Goal: Obtain resource: Obtain resource

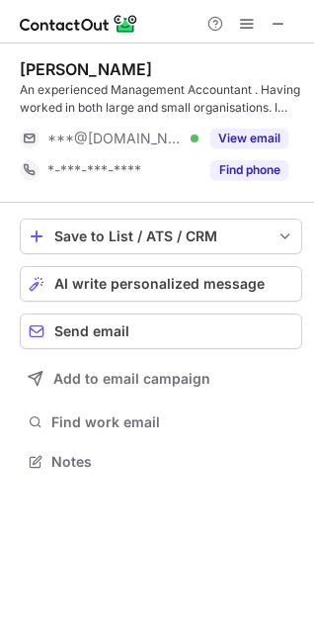
scroll to position [448, 314]
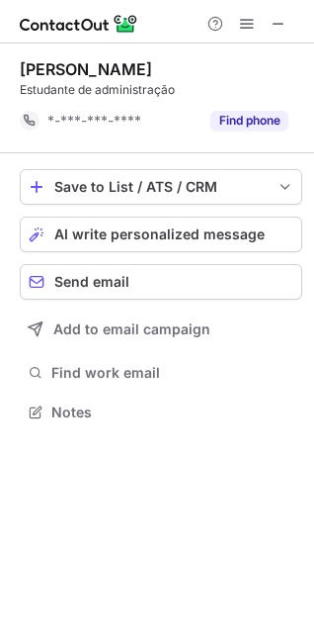
scroll to position [398, 314]
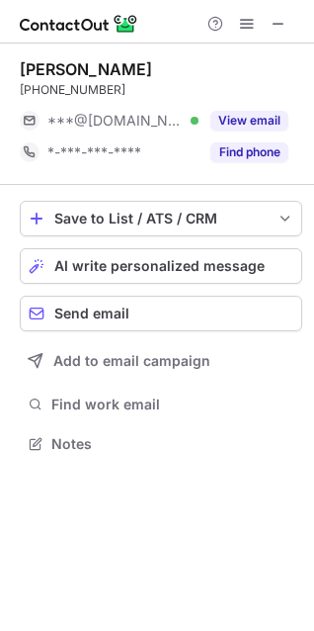
scroll to position [430, 314]
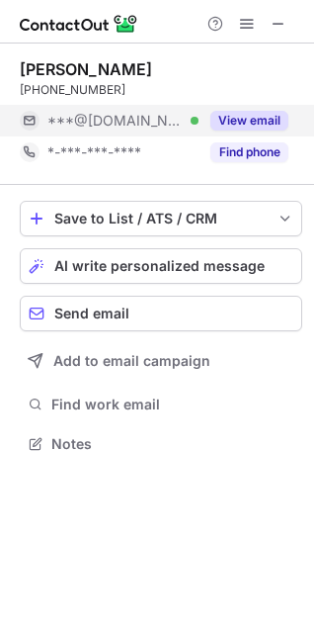
click at [262, 128] on button "View email" at bounding box center [250, 121] width 78 height 20
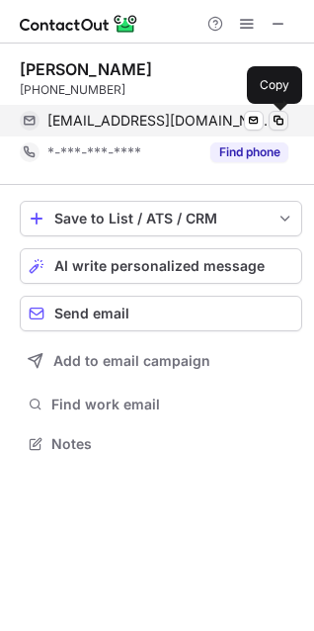
click at [282, 114] on span at bounding box center [279, 121] width 16 height 16
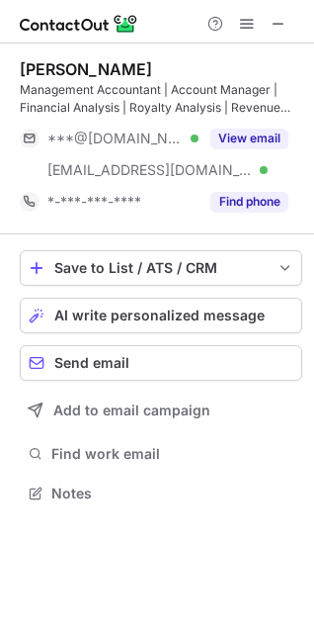
scroll to position [479, 314]
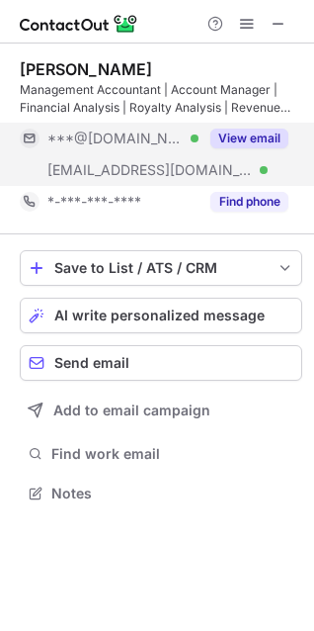
click at [260, 137] on button "View email" at bounding box center [250, 138] width 78 height 20
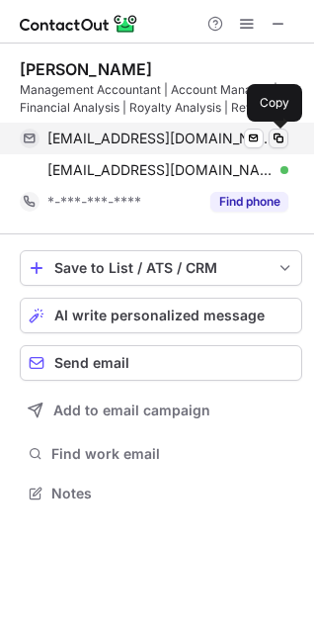
click at [282, 139] on span at bounding box center [279, 138] width 16 height 16
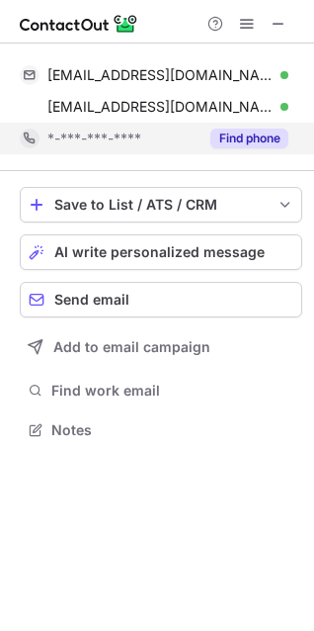
scroll to position [416, 314]
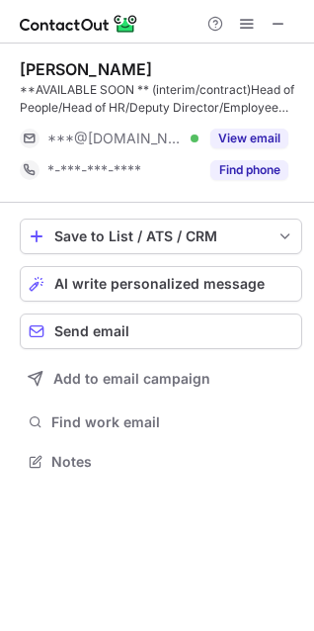
scroll to position [448, 314]
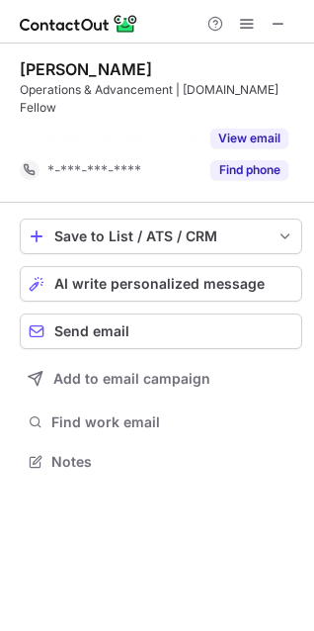
scroll to position [398, 314]
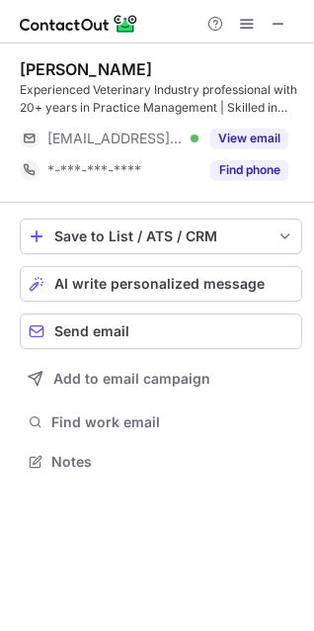
scroll to position [448, 314]
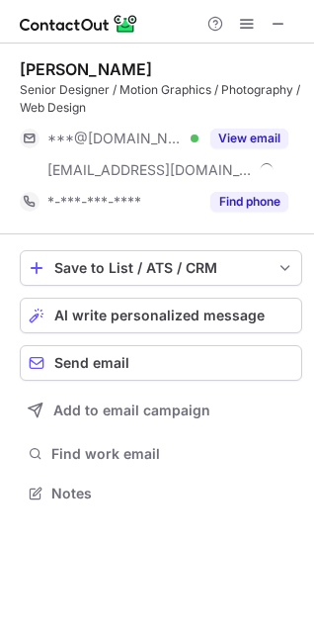
scroll to position [479, 314]
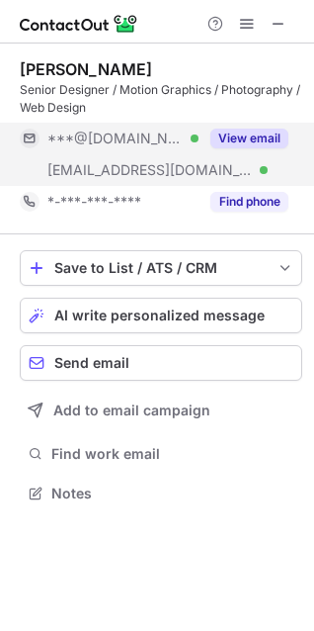
click at [229, 135] on button "View email" at bounding box center [250, 138] width 78 height 20
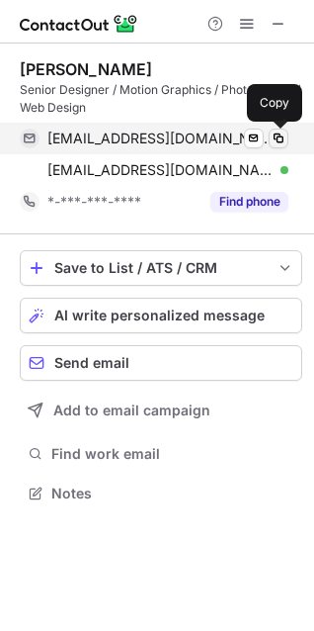
click at [278, 144] on span at bounding box center [279, 138] width 16 height 16
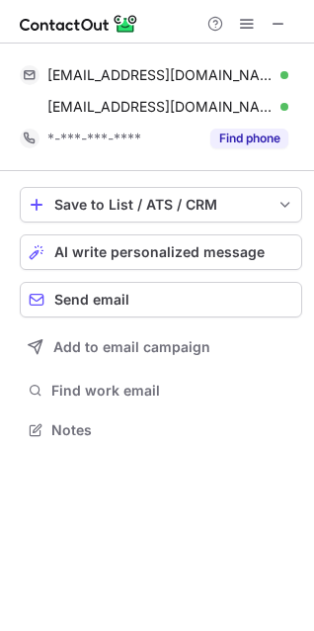
scroll to position [10, 10]
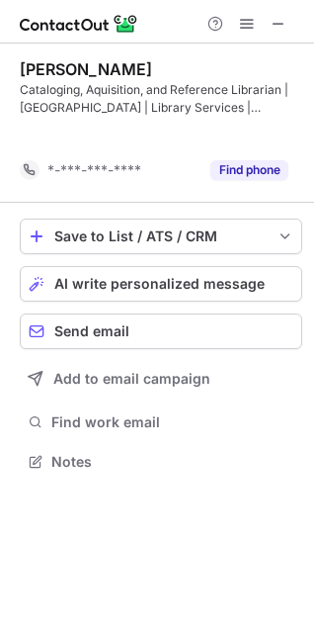
scroll to position [416, 314]
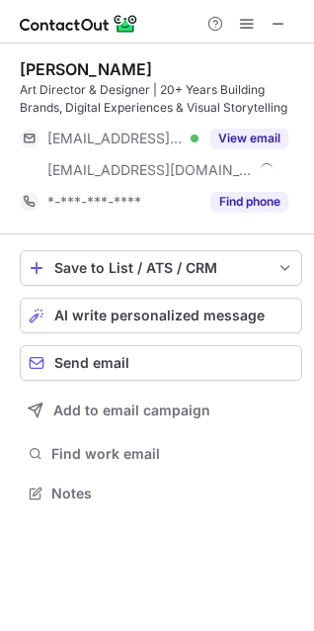
scroll to position [479, 314]
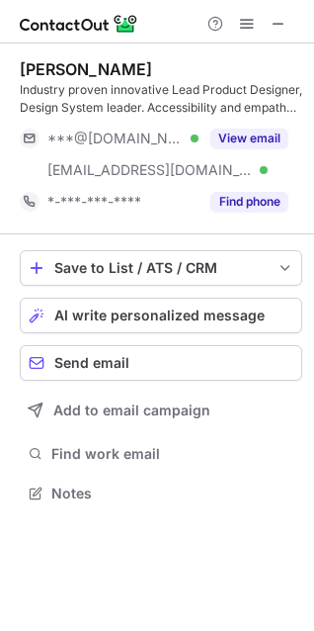
scroll to position [479, 314]
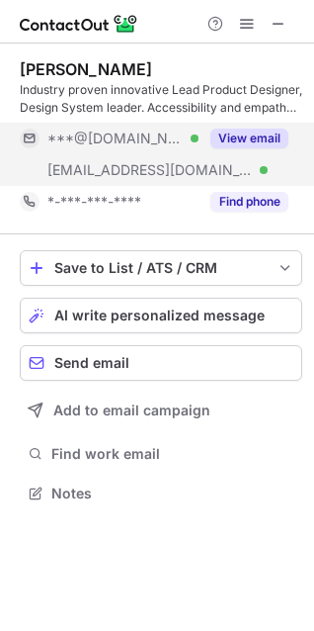
click at [273, 134] on button "View email" at bounding box center [250, 138] width 78 height 20
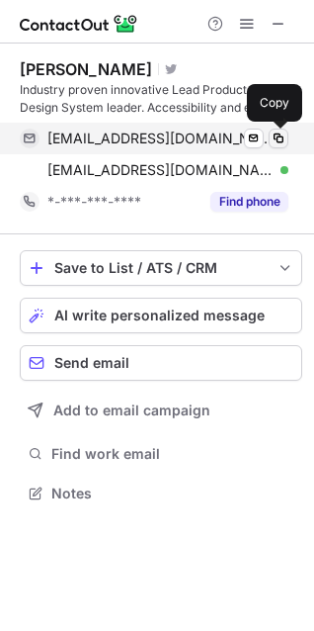
click at [279, 133] on span at bounding box center [279, 138] width 16 height 16
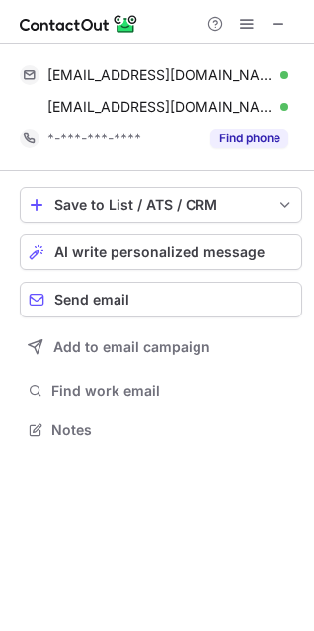
scroll to position [416, 314]
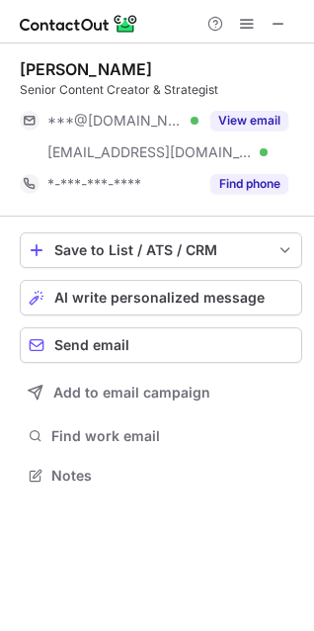
scroll to position [462, 314]
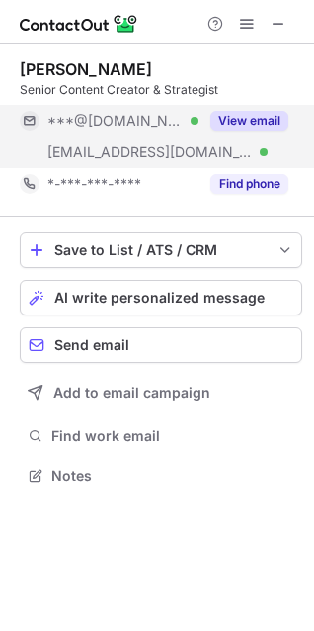
click at [248, 121] on button "View email" at bounding box center [250, 121] width 78 height 20
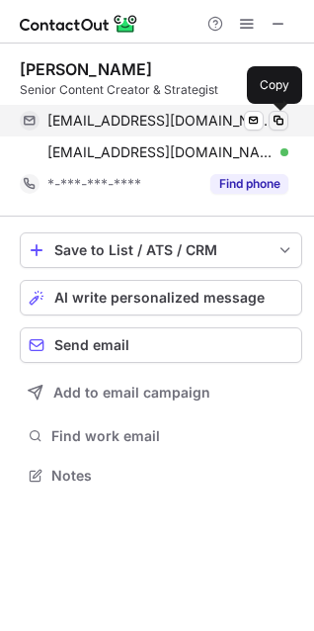
click at [282, 117] on span at bounding box center [279, 121] width 16 height 16
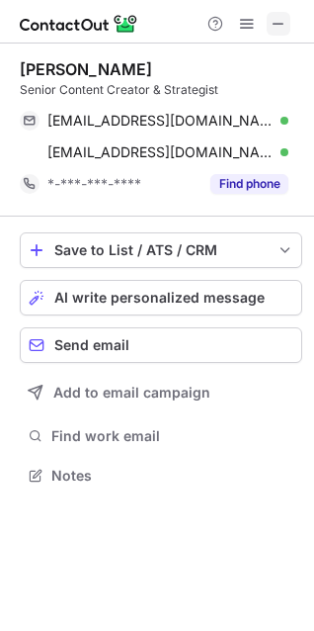
click at [278, 20] on span at bounding box center [279, 24] width 16 height 16
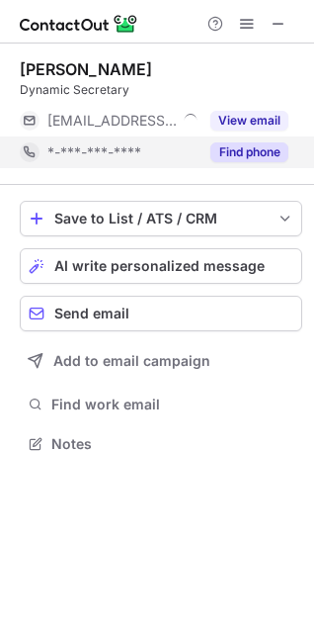
scroll to position [430, 314]
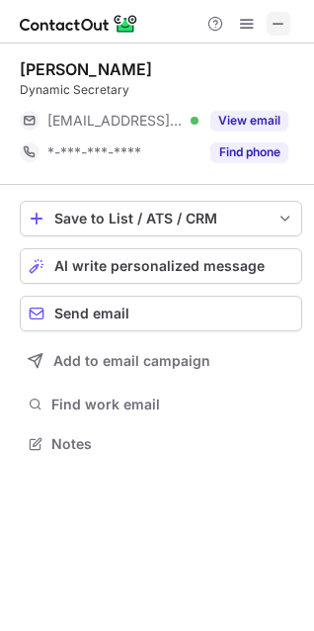
click at [283, 16] on span at bounding box center [279, 24] width 16 height 16
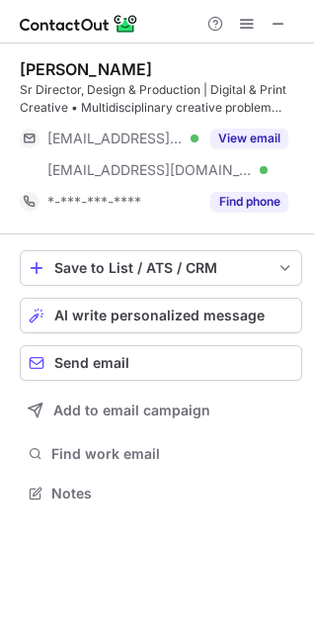
scroll to position [479, 314]
click at [279, 18] on span at bounding box center [279, 24] width 16 height 16
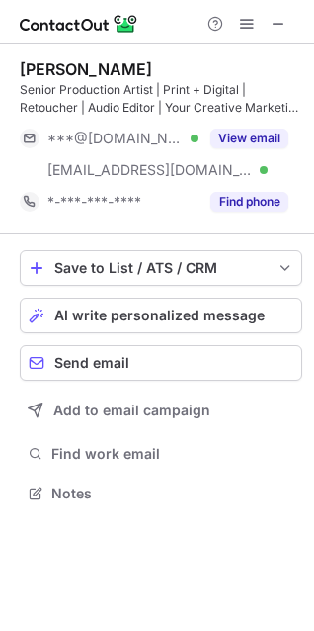
scroll to position [479, 314]
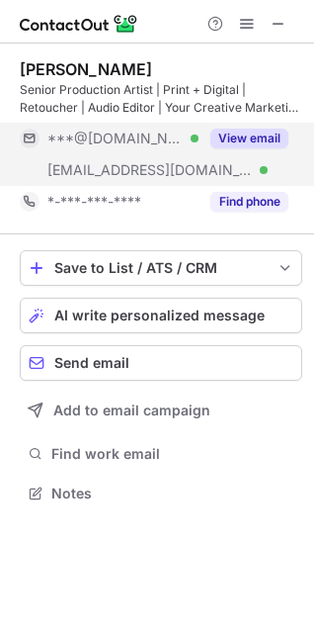
click at [262, 137] on button "View email" at bounding box center [250, 138] width 78 height 20
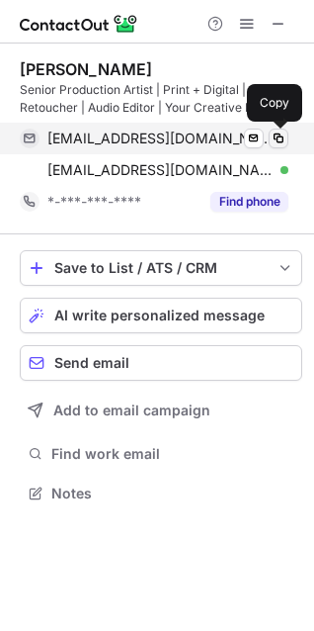
click at [283, 133] on span at bounding box center [279, 138] width 16 height 16
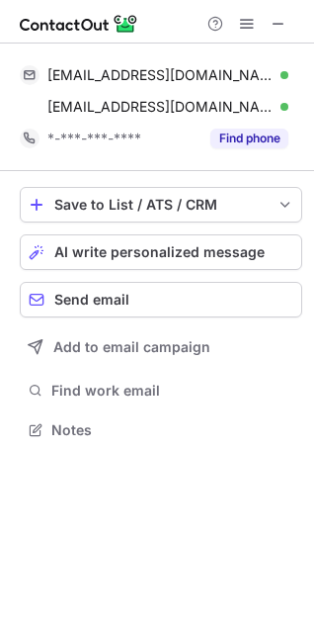
scroll to position [416, 314]
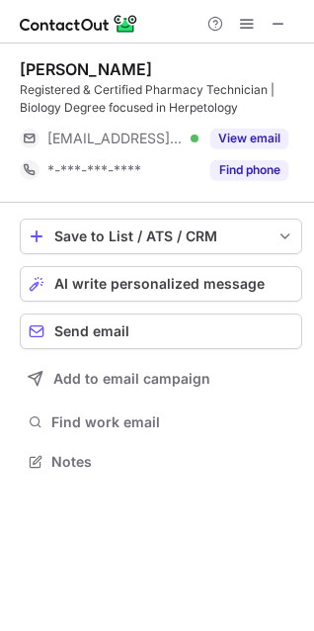
scroll to position [448, 314]
click at [273, 26] on span at bounding box center [279, 24] width 16 height 16
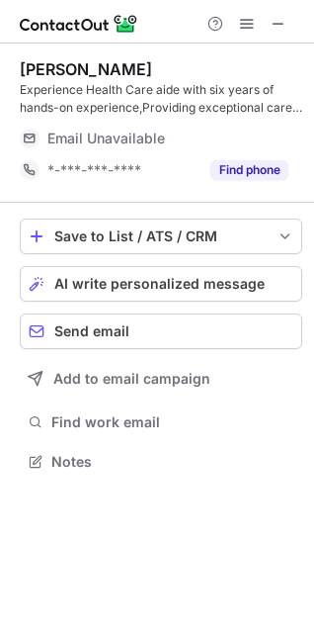
scroll to position [448, 314]
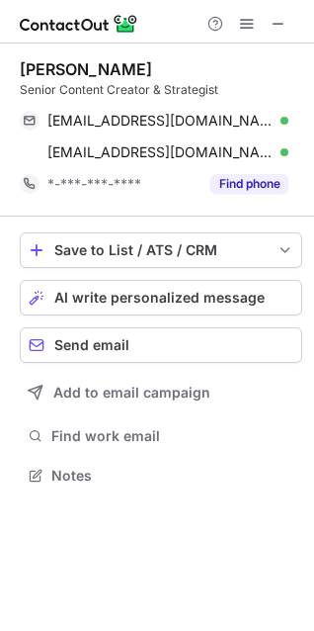
scroll to position [462, 314]
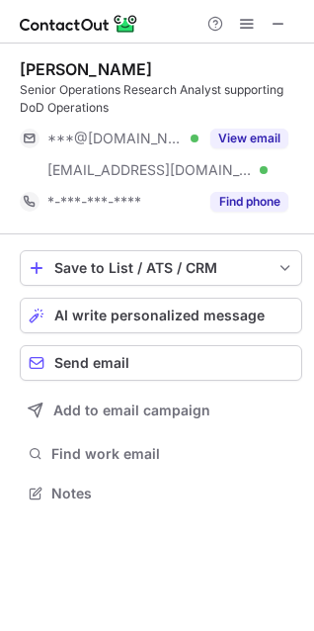
scroll to position [479, 314]
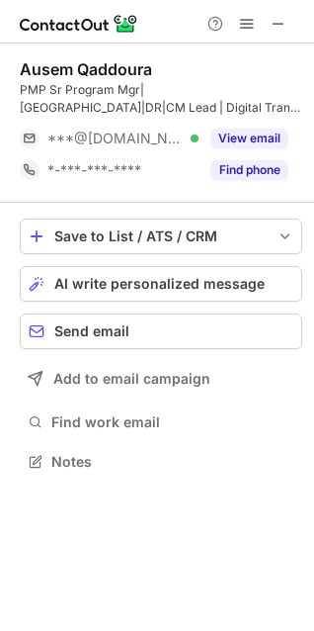
scroll to position [448, 314]
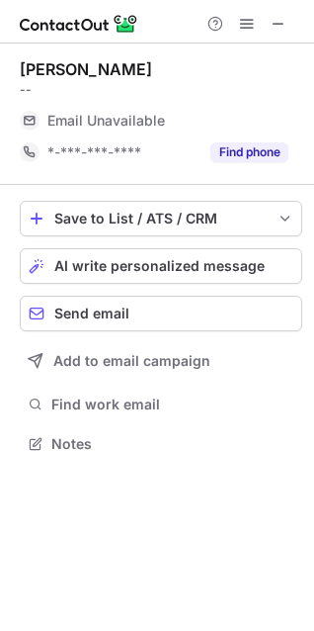
scroll to position [430, 314]
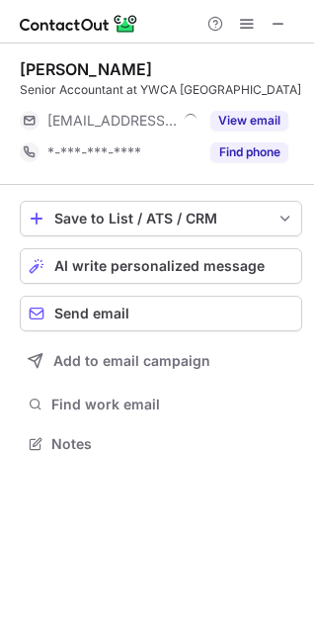
scroll to position [430, 314]
click at [289, 14] on button at bounding box center [279, 24] width 24 height 24
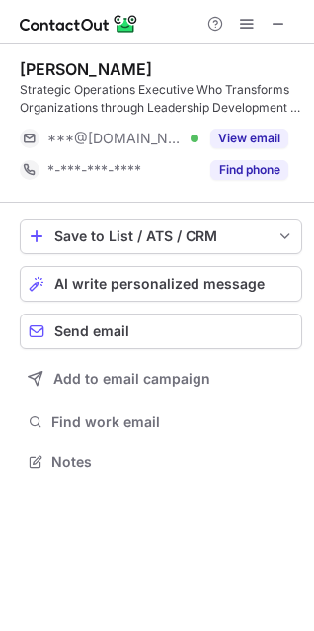
scroll to position [448, 314]
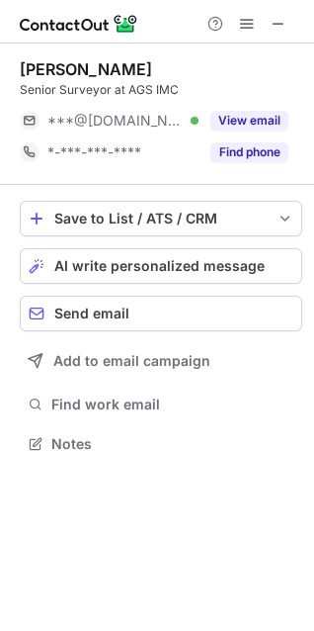
scroll to position [430, 314]
